Goal: Check status: Check status

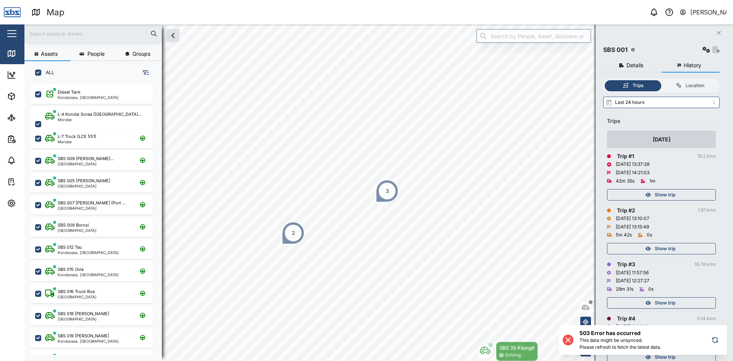
scroll to position [267, 120]
click at [70, 32] on input "text" at bounding box center [93, 33] width 128 height 11
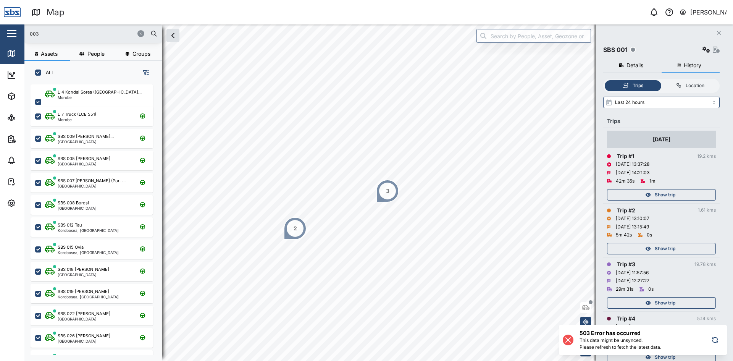
type input "003"
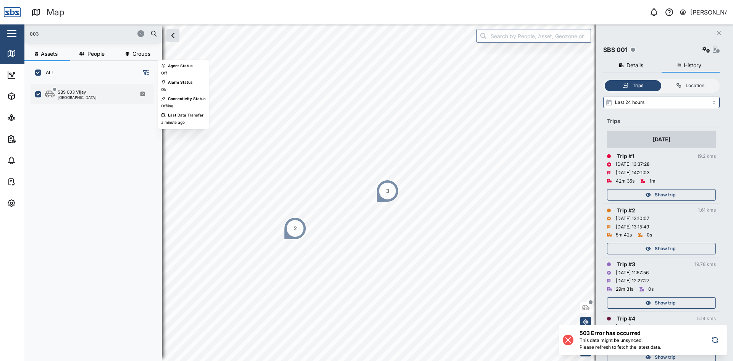
click at [83, 93] on div "SBS 003 Vijay" at bounding box center [72, 92] width 28 height 6
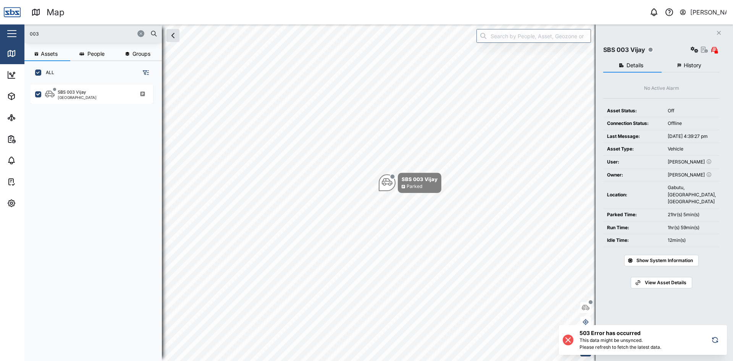
click at [689, 68] on span "History" at bounding box center [693, 65] width 18 height 5
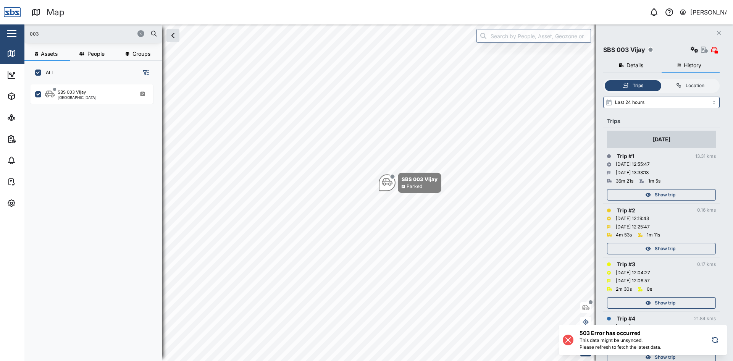
click at [675, 196] on span "Show trip" at bounding box center [665, 194] width 21 height 11
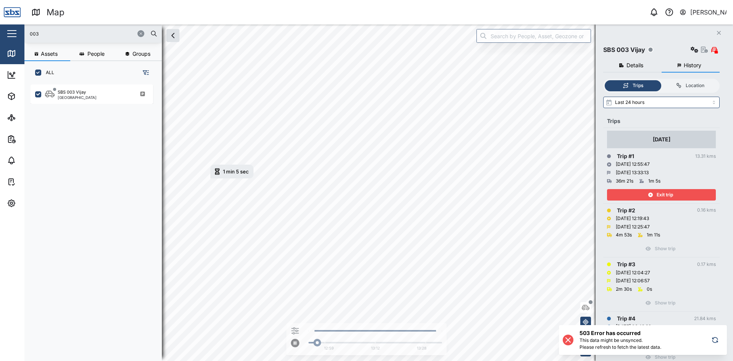
click at [675, 196] on div "Exit trip" at bounding box center [660, 194] width 99 height 11
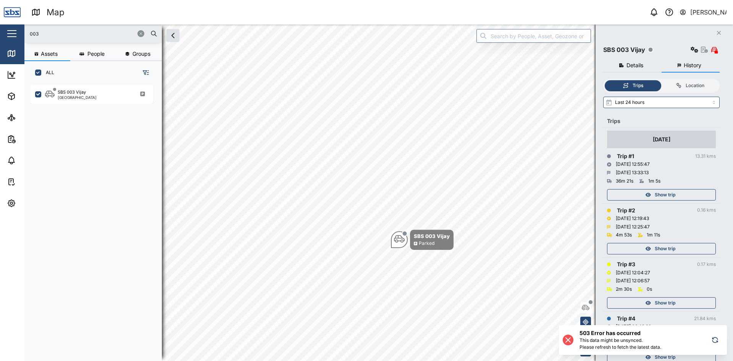
click at [656, 189] on span "Show trip" at bounding box center [665, 194] width 21 height 11
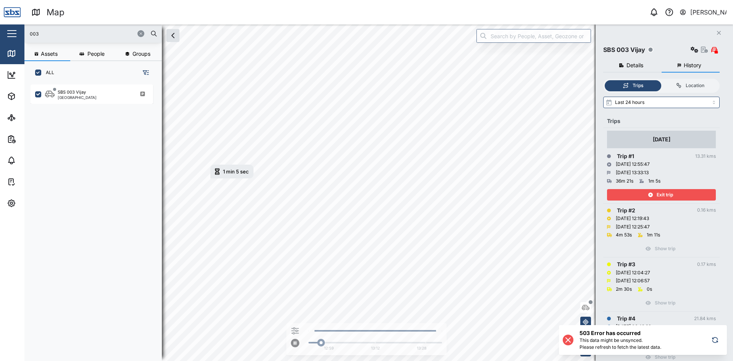
click at [720, 34] on icon "button" at bounding box center [719, 33] width 4 height 4
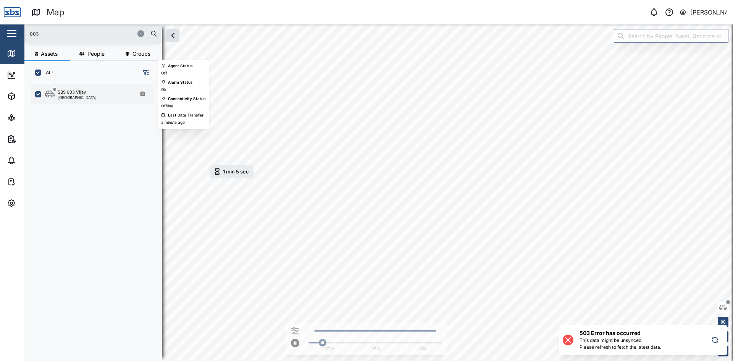
click at [82, 89] on div "SBS 003 Vijay" at bounding box center [72, 92] width 28 height 6
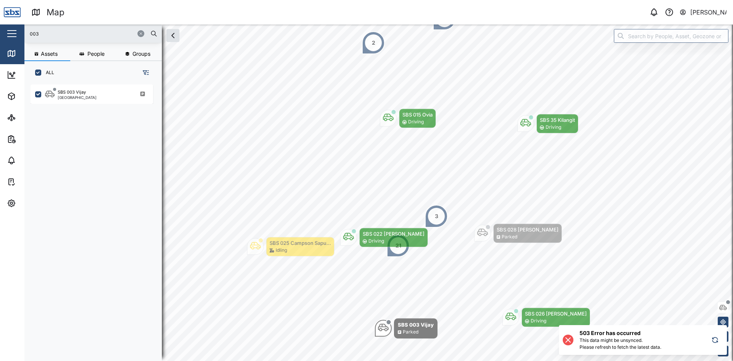
click at [716, 341] on icon "button" at bounding box center [716, 339] width 8 height 9
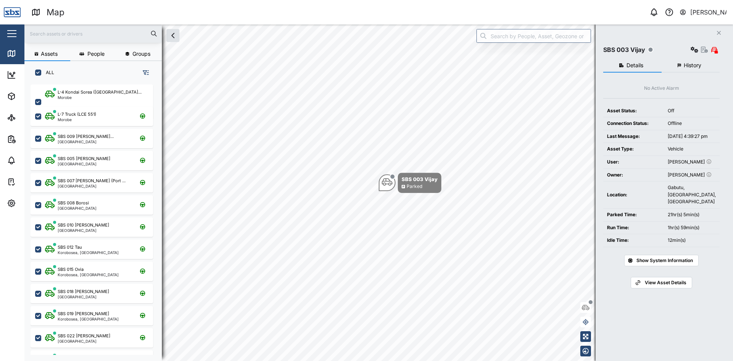
click at [684, 65] on span "History" at bounding box center [693, 65] width 18 height 5
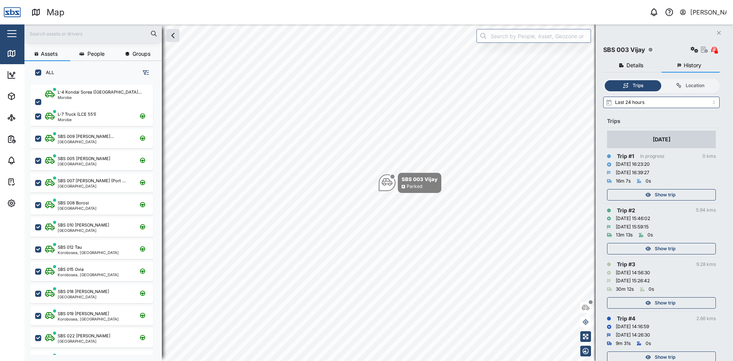
click at [676, 193] on span "Show trip" at bounding box center [665, 194] width 21 height 11
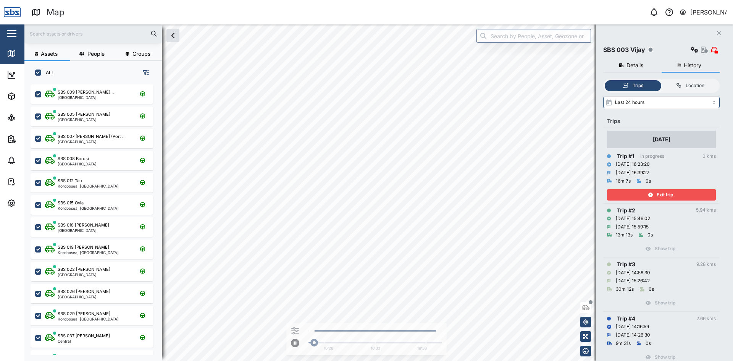
click at [676, 193] on div "Exit trip" at bounding box center [660, 194] width 99 height 11
